Goal: Information Seeking & Learning: Check status

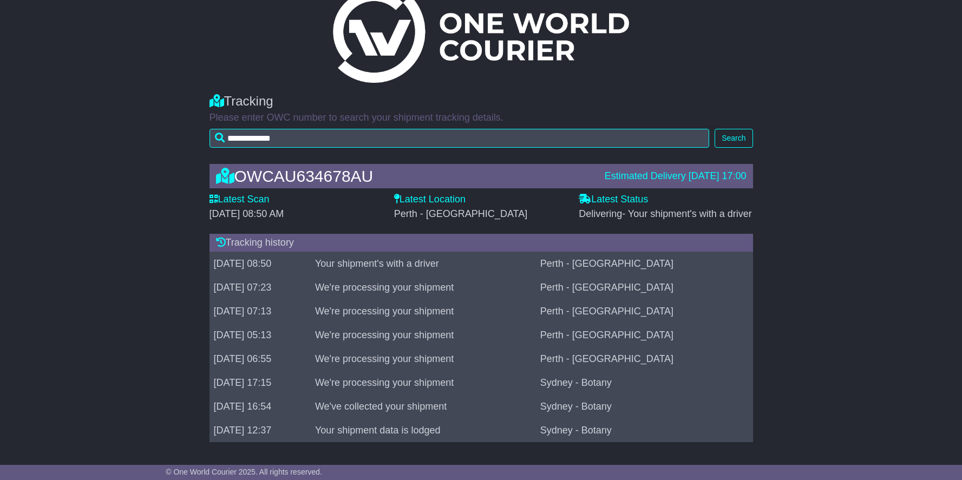
scroll to position [29, 0]
click at [427, 267] on td "Your shipment's with a driver" at bounding box center [423, 264] width 225 height 24
click at [637, 265] on td "Perth - [GEOGRAPHIC_DATA]" at bounding box center [644, 264] width 217 height 24
drag, startPoint x: 637, startPoint y: 265, endPoint x: 684, endPoint y: 264, distance: 47.1
click at [640, 265] on td "Perth - [GEOGRAPHIC_DATA]" at bounding box center [644, 264] width 217 height 24
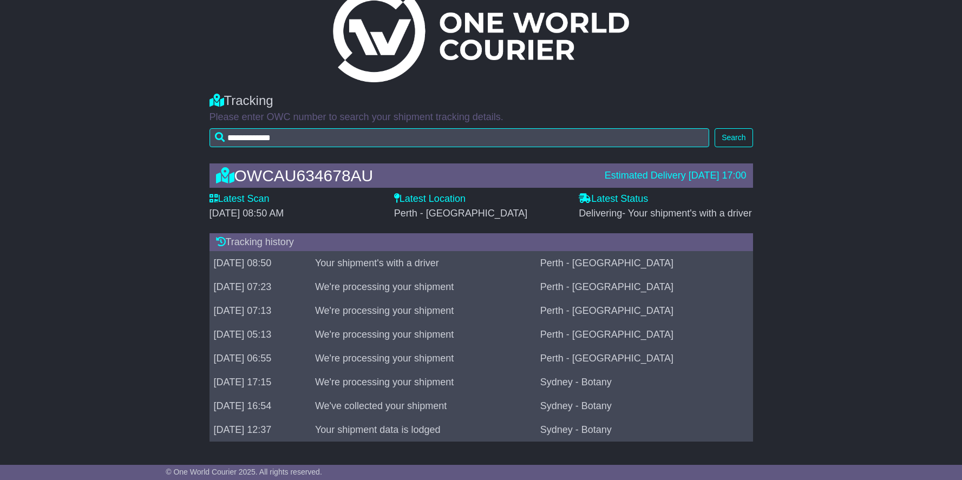
click at [685, 264] on td "Perth - [GEOGRAPHIC_DATA]" at bounding box center [644, 264] width 217 height 24
drag, startPoint x: 686, startPoint y: 264, endPoint x: 710, endPoint y: 262, distance: 24.0
click at [689, 264] on td "Perth - [GEOGRAPHIC_DATA]" at bounding box center [644, 264] width 217 height 24
click at [732, 134] on button "Search" at bounding box center [734, 137] width 38 height 19
